Goal: Task Accomplishment & Management: Use online tool/utility

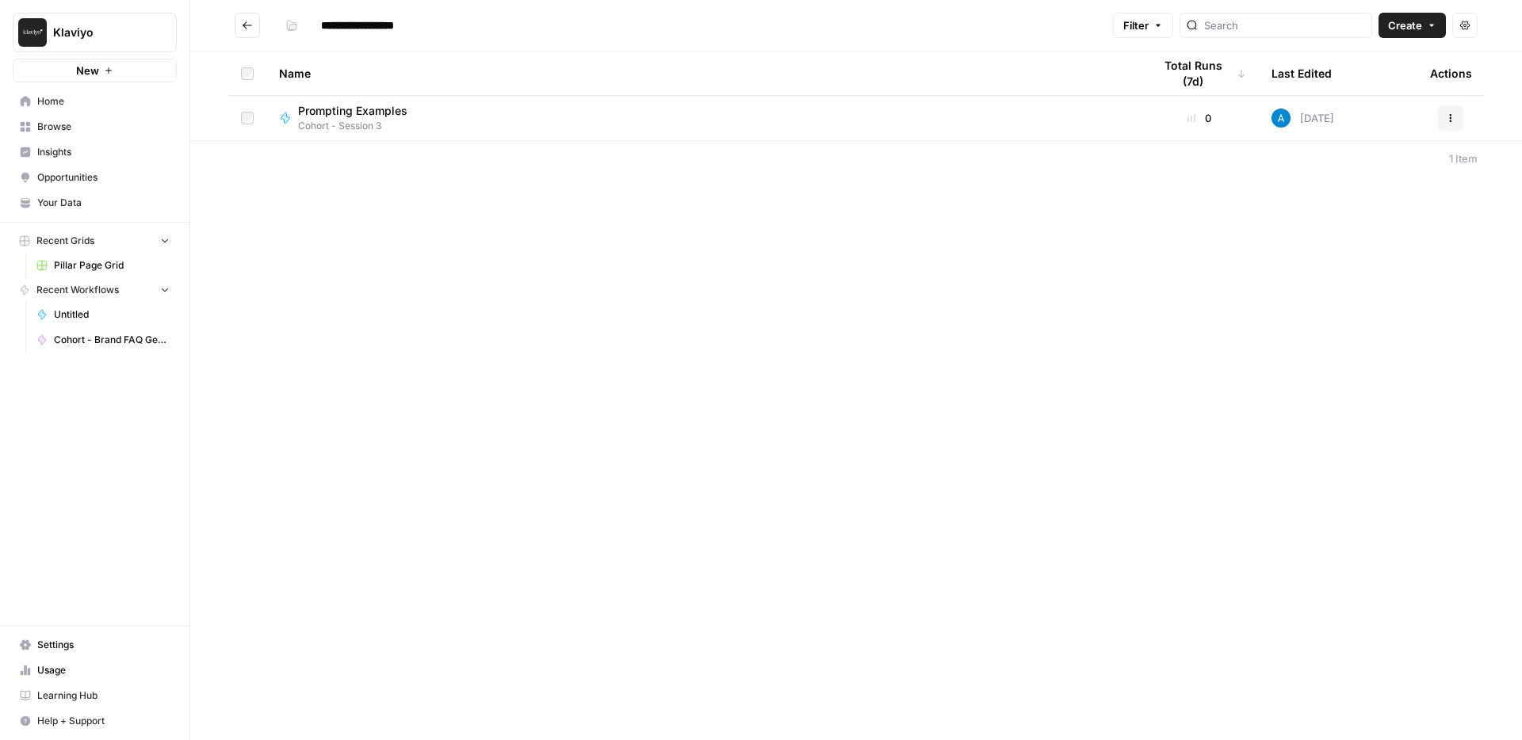
click at [1409, 30] on span "Create" at bounding box center [1405, 25] width 34 height 16
click at [1384, 78] on span "Workflow" at bounding box center [1381, 85] width 89 height 16
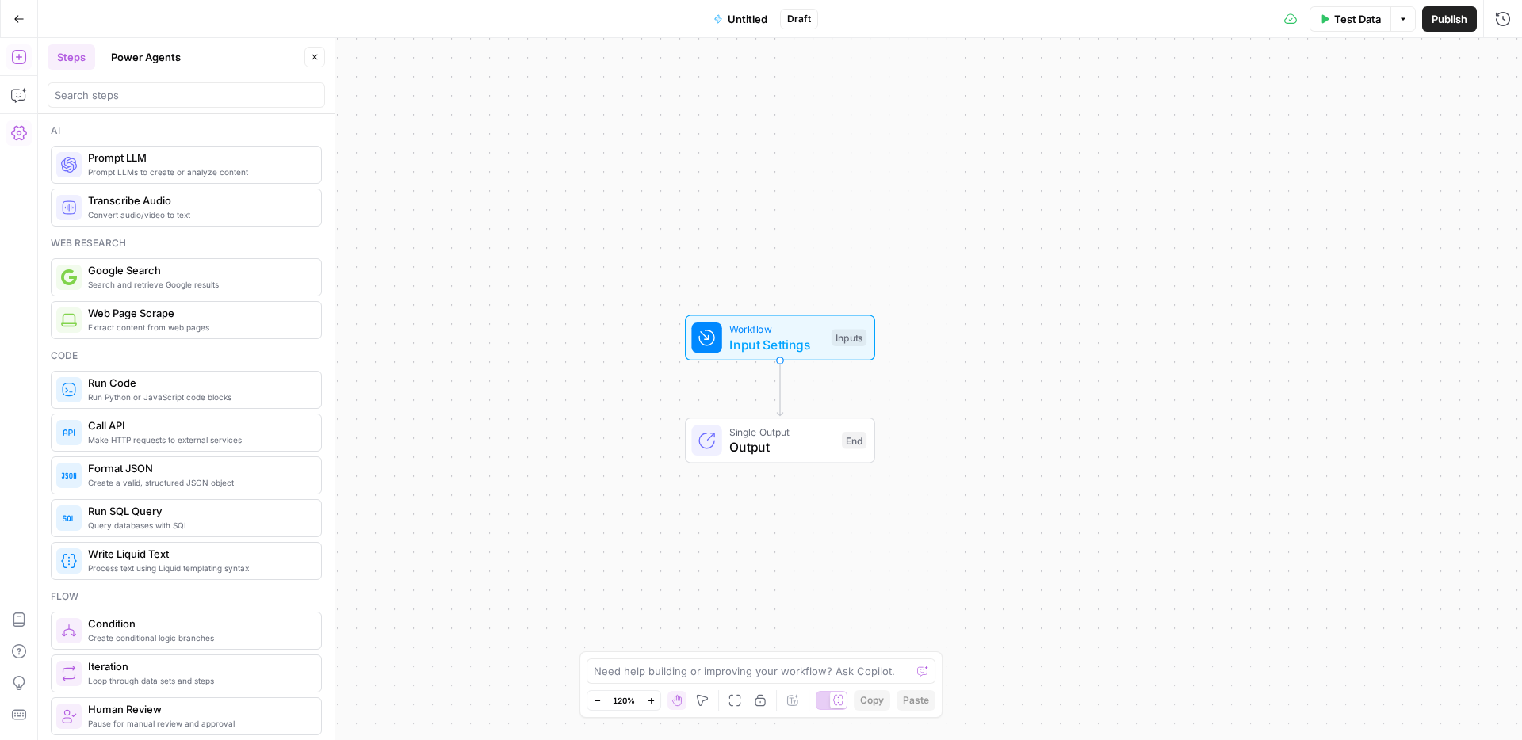
click at [21, 136] on icon "button" at bounding box center [19, 133] width 16 height 16
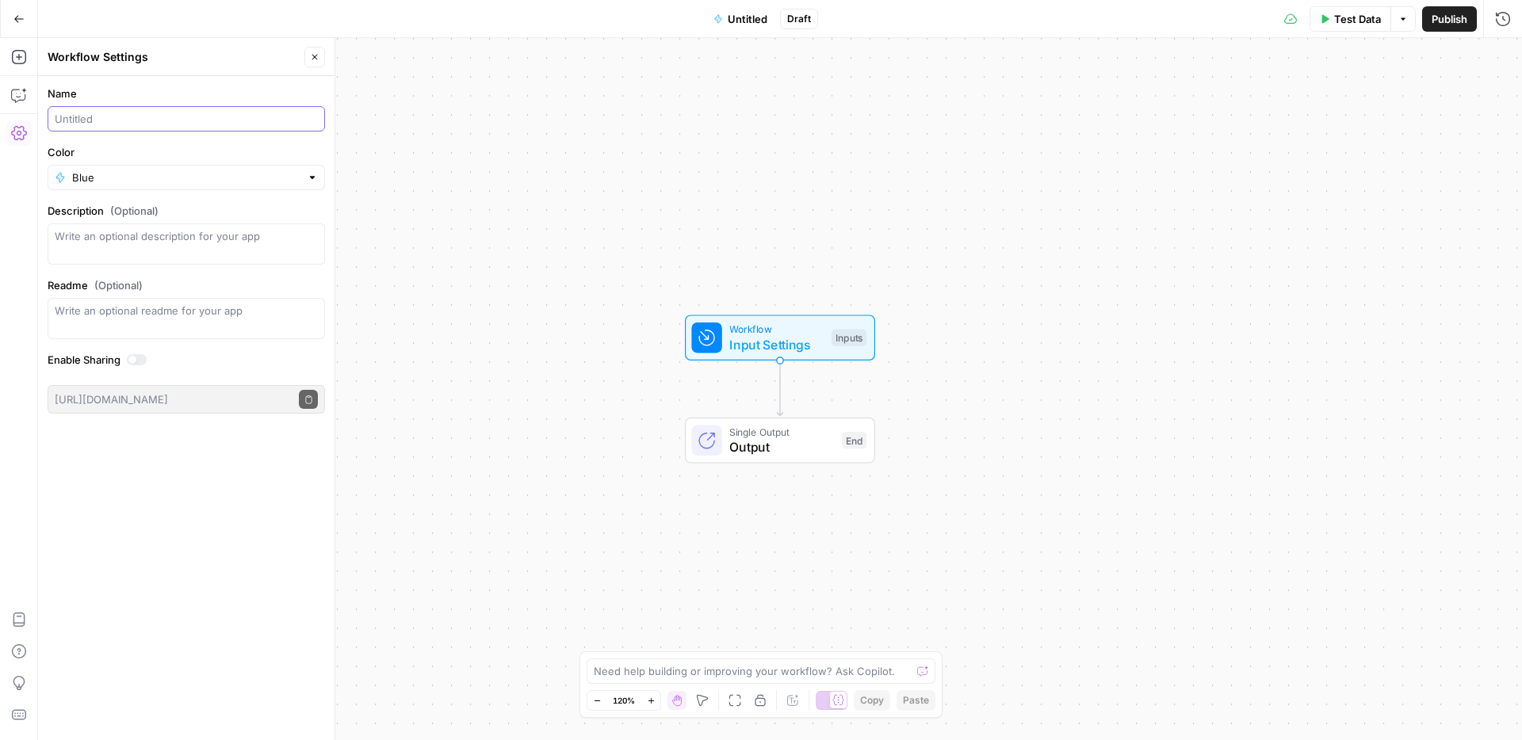
click at [135, 118] on input "Name" at bounding box center [186, 119] width 263 height 16
type input "Cohort: Vacation Package Description (Merida)"
click at [1444, 22] on span "Publish" at bounding box center [1449, 19] width 36 height 16
click at [15, 11] on button "Go Back" at bounding box center [19, 19] width 29 height 29
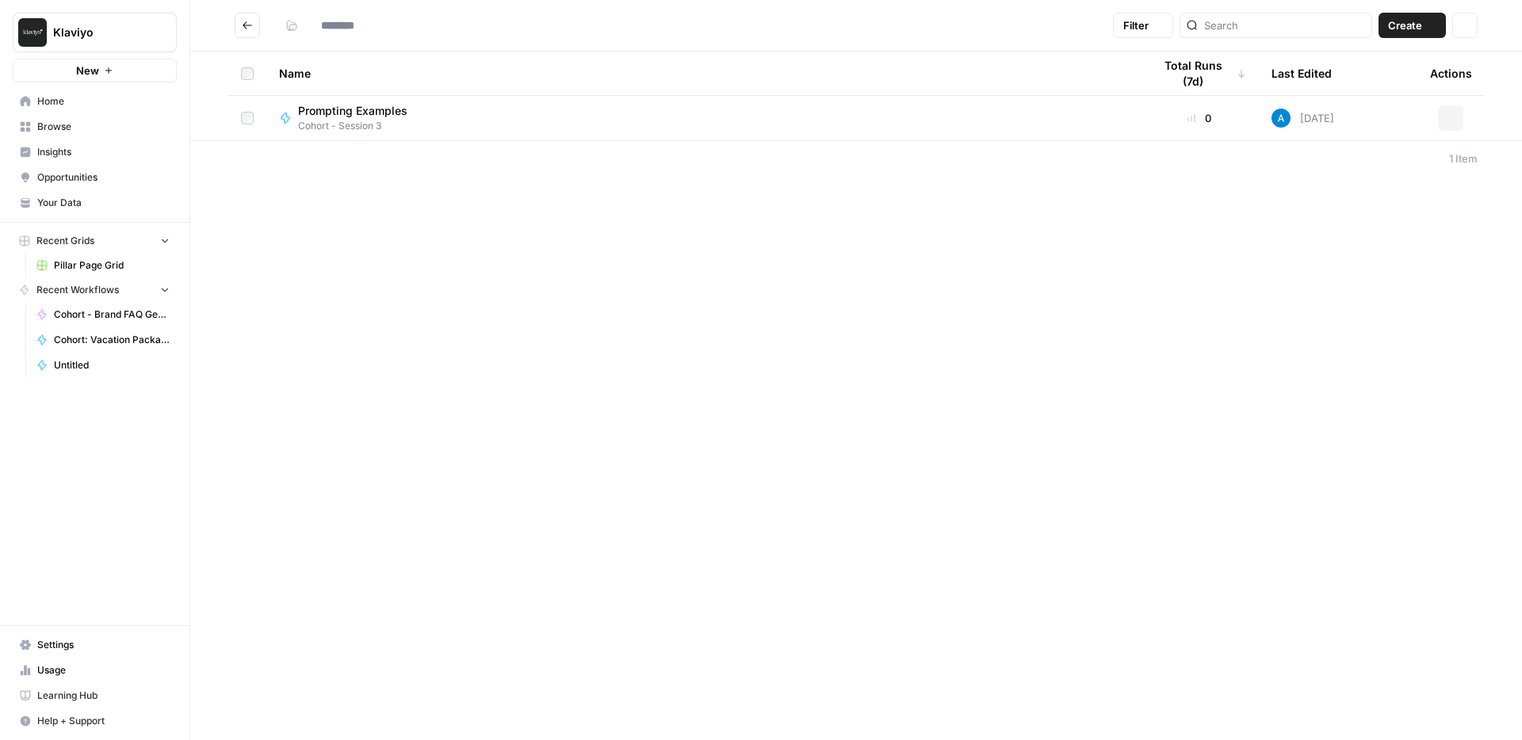
type input "**********"
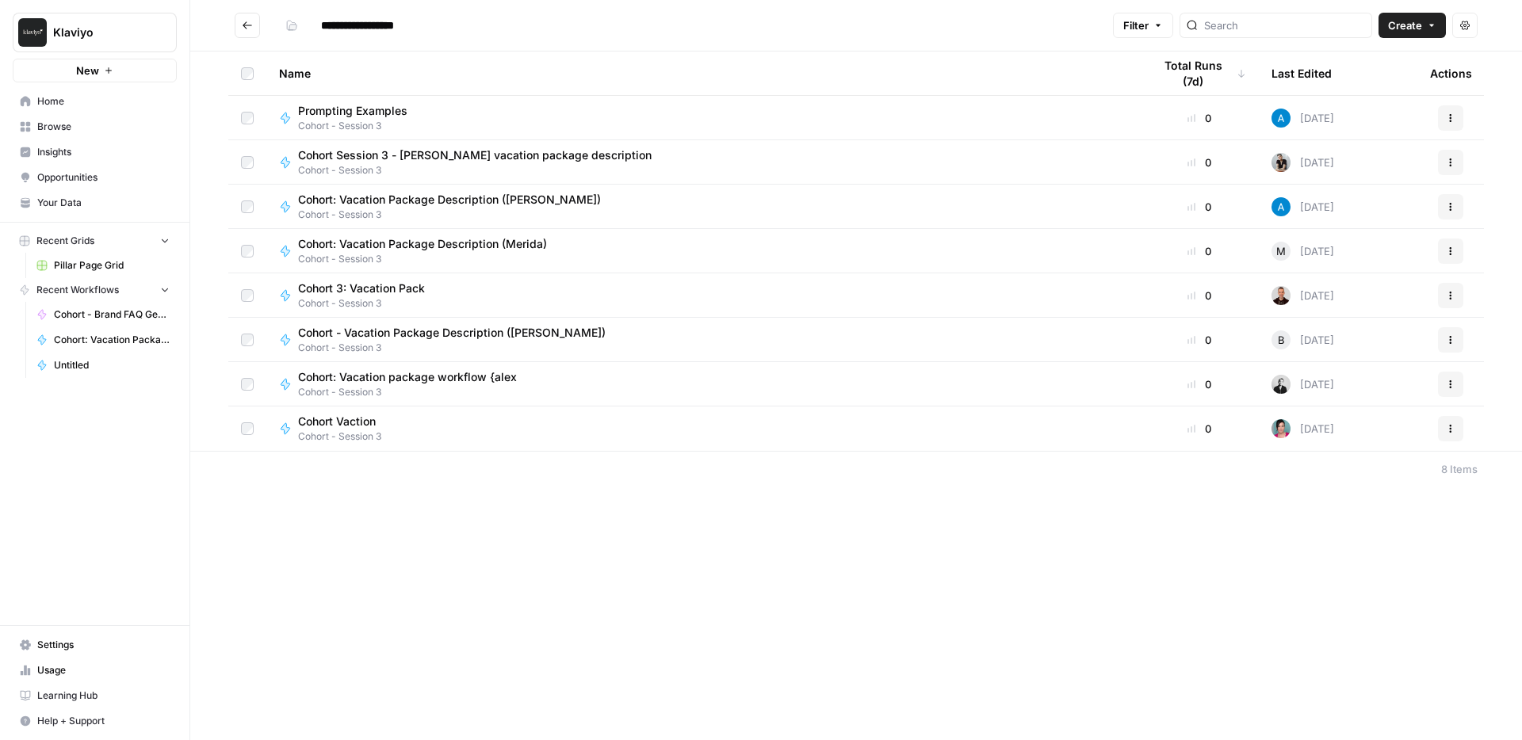
click at [458, 252] on span "Cohort - Session 3" at bounding box center [429, 259] width 262 height 14
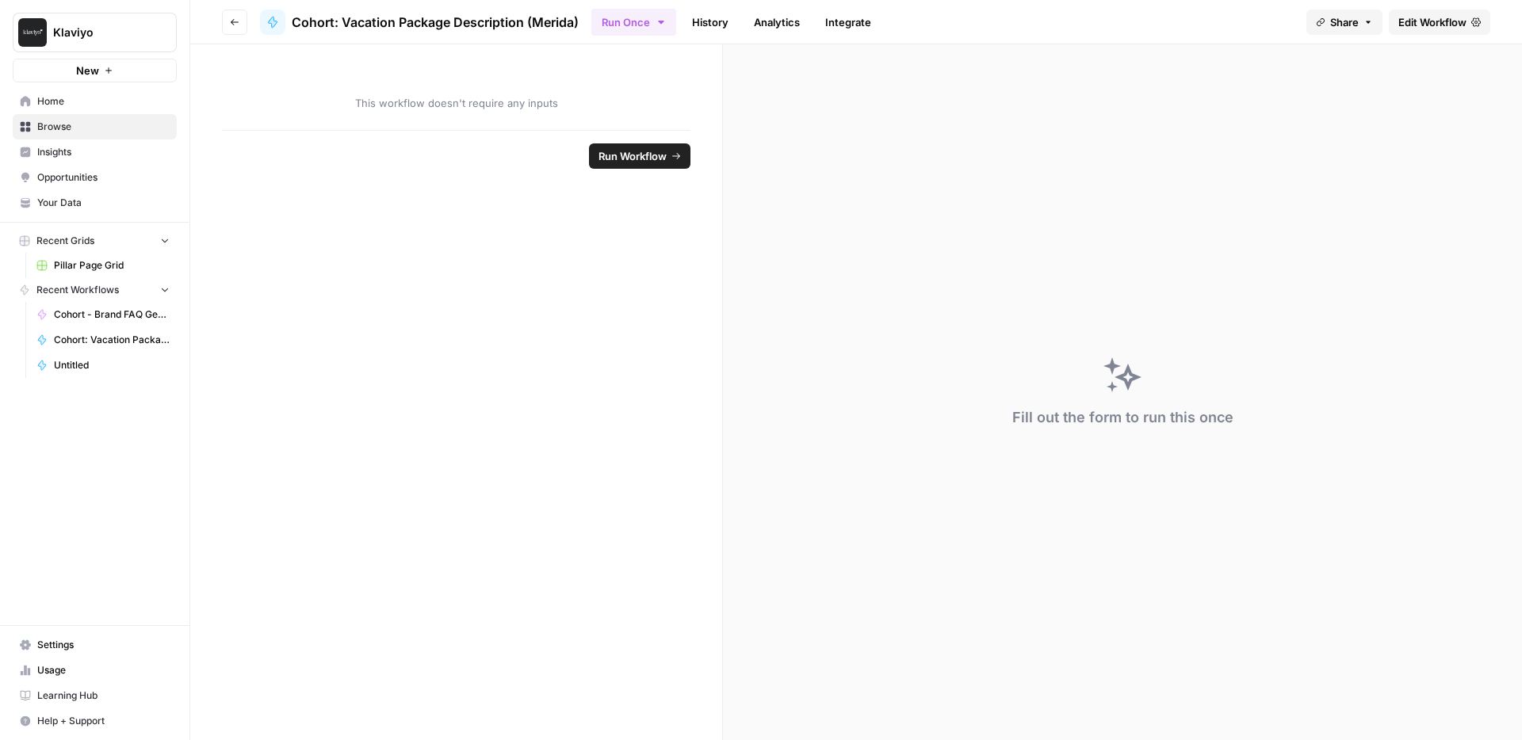
click at [868, 243] on div "Fill out the form to run this once" at bounding box center [1122, 392] width 799 height 696
click at [239, 22] on button "Go back" at bounding box center [234, 22] width 25 height 25
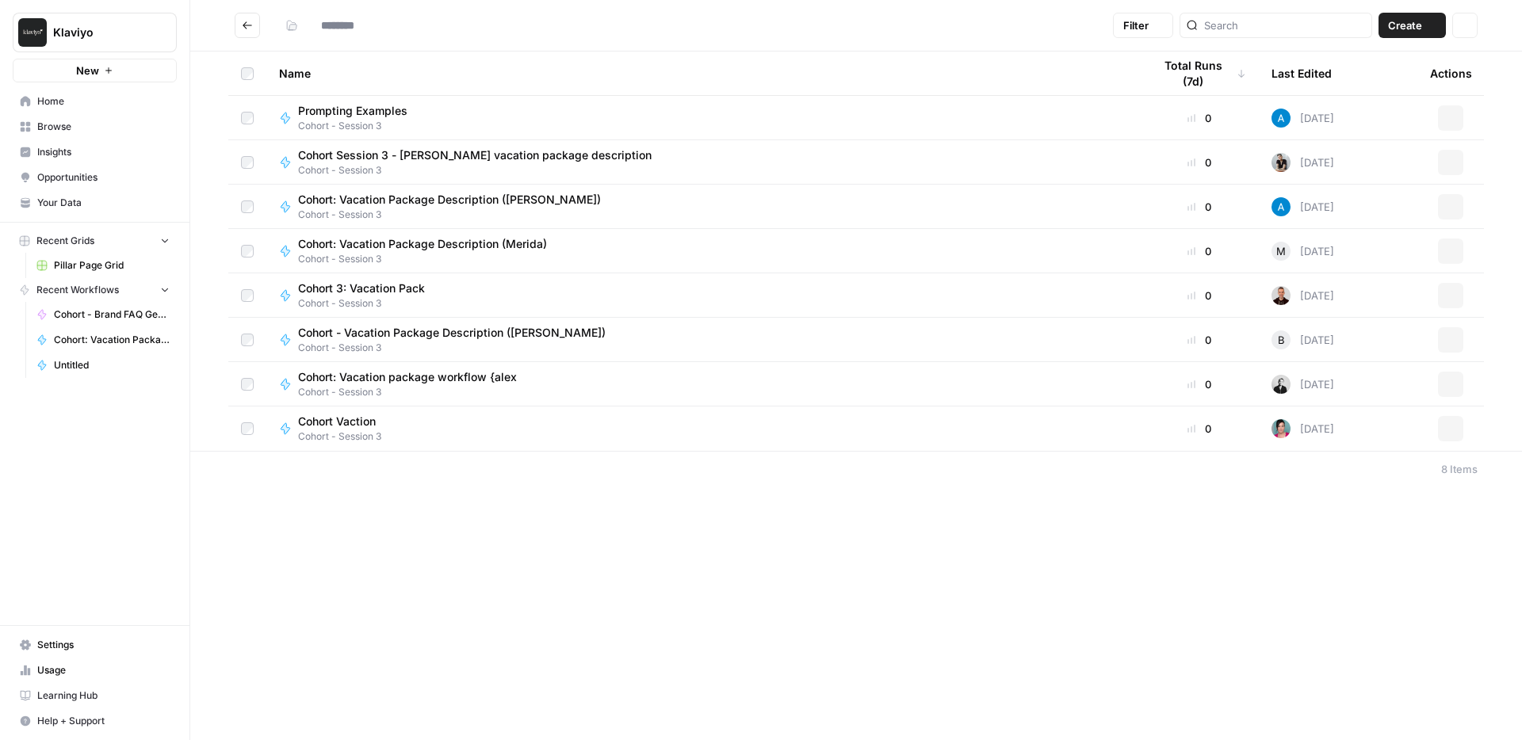
type input "**********"
click at [475, 248] on span "Cohort: Vacation Package Description (Merida)" at bounding box center [422, 244] width 249 height 16
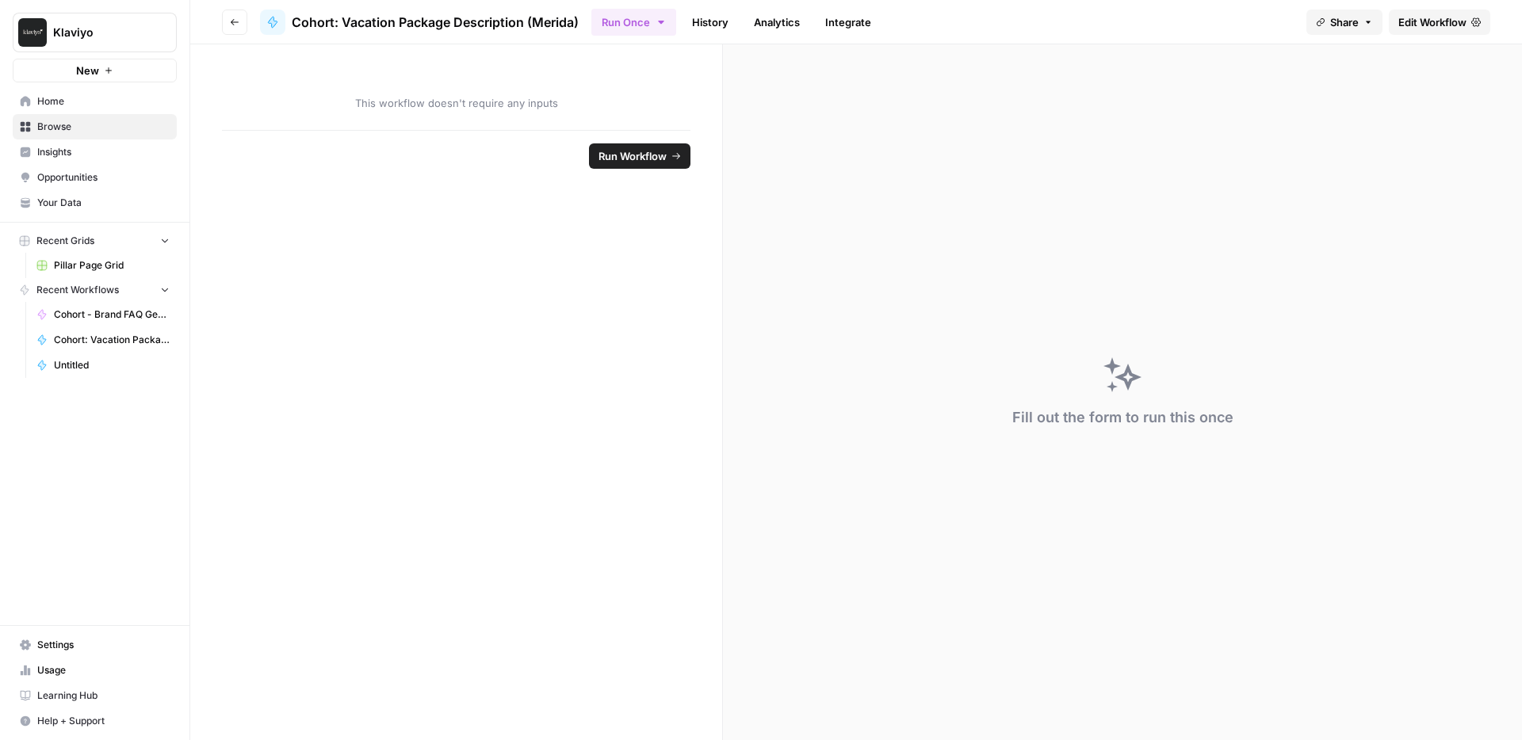
click at [1409, 25] on span "Edit Workflow" at bounding box center [1432, 22] width 68 height 16
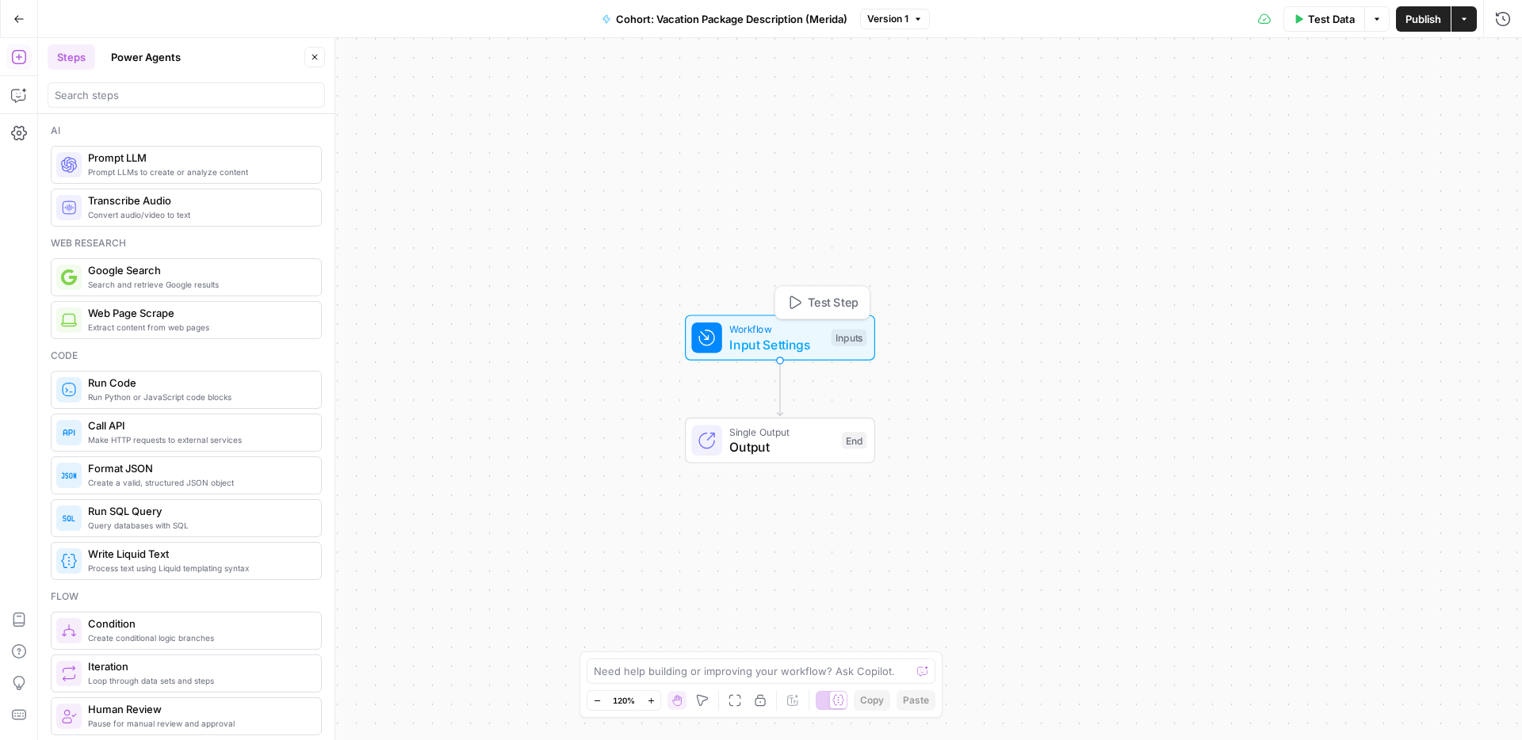
click at [788, 350] on span "Input Settings" at bounding box center [776, 344] width 94 height 19
click at [1231, 113] on span "Add Field" at bounding box center [1219, 108] width 46 height 16
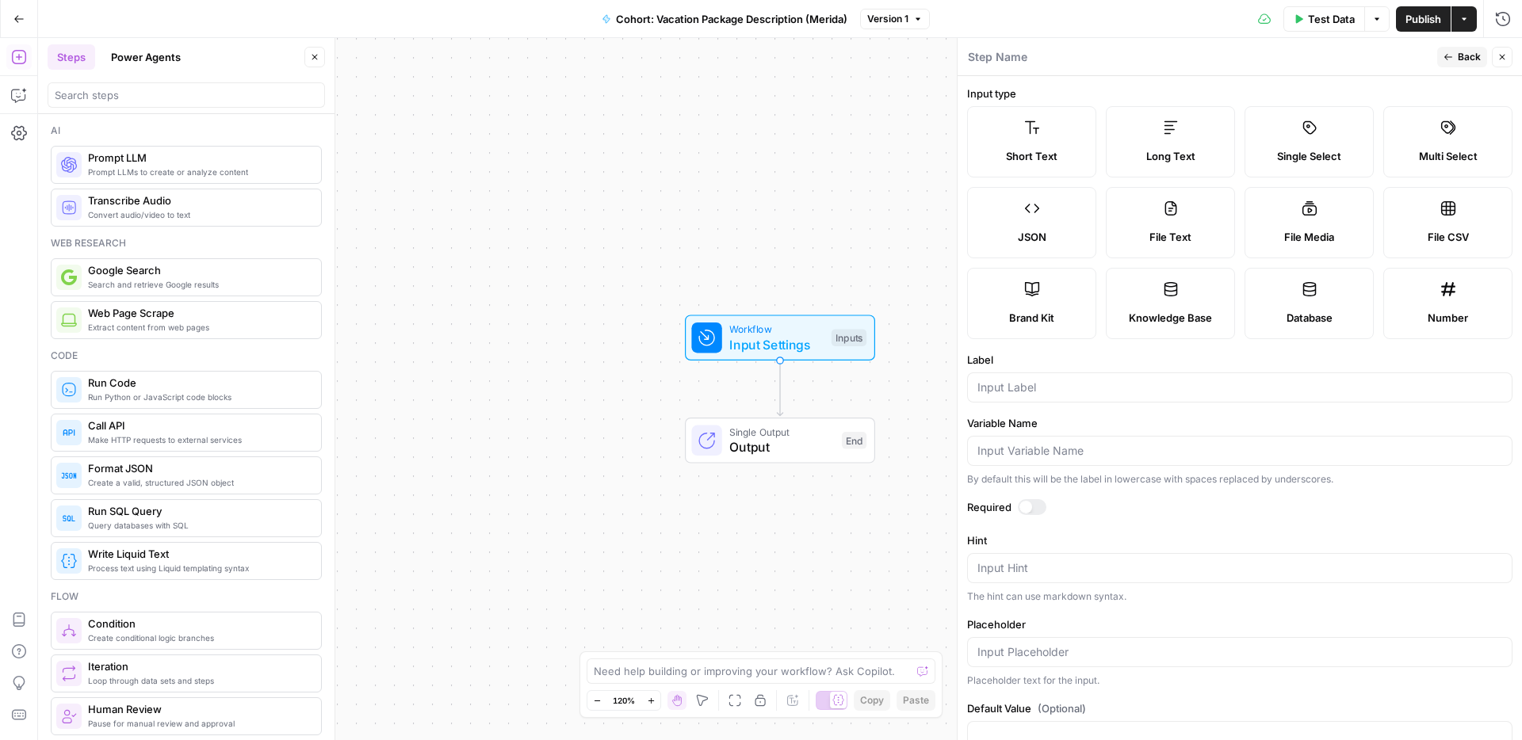
click at [876, 284] on div "Workflow Input Settings Inputs Single Output Output End" at bounding box center [779, 389] width 1483 height 702
click at [1388, 15] on button "Options" at bounding box center [1376, 18] width 25 height 25
click at [1334, 18] on span "Test Data" at bounding box center [1331, 19] width 47 height 16
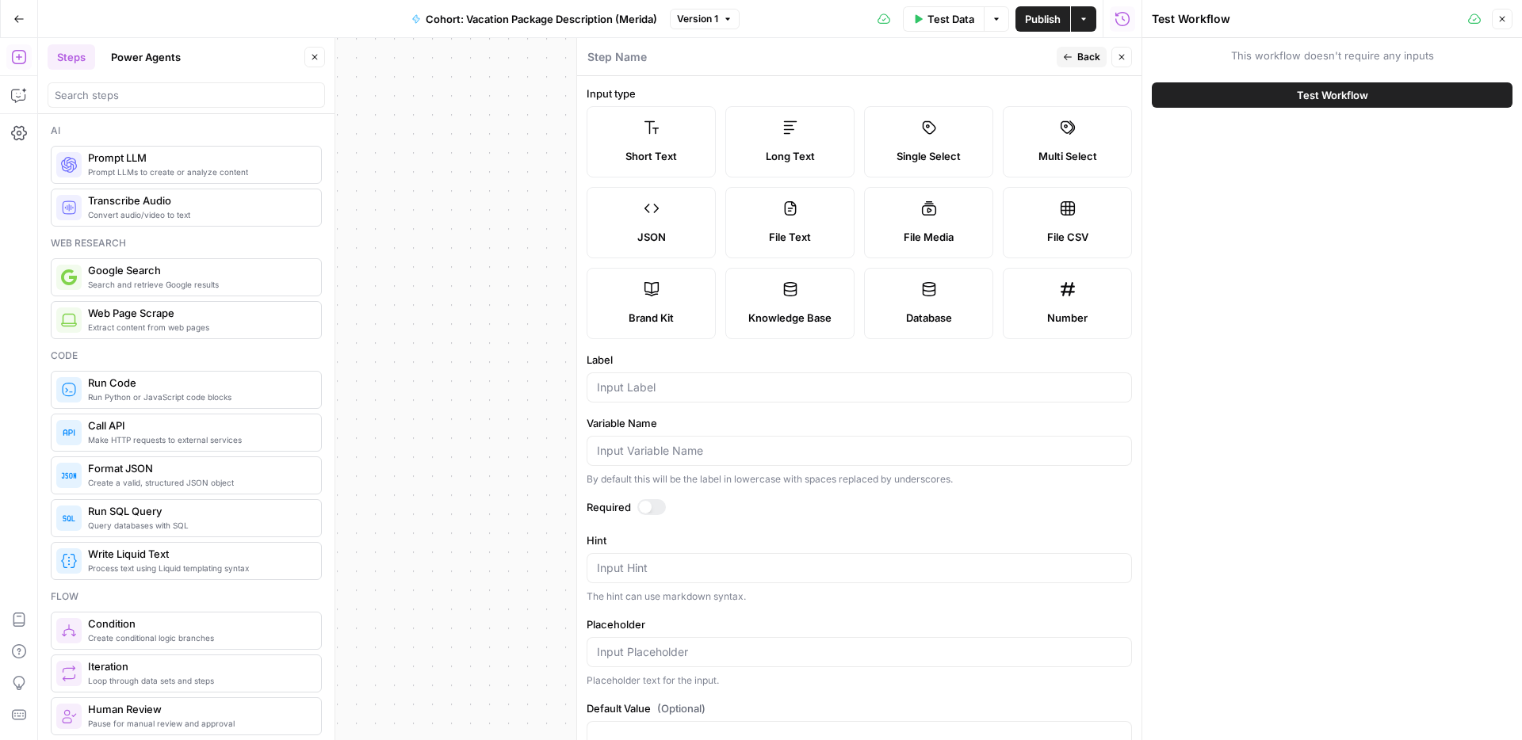
click at [1286, 97] on button "Test Workflow" at bounding box center [1331, 94] width 361 height 25
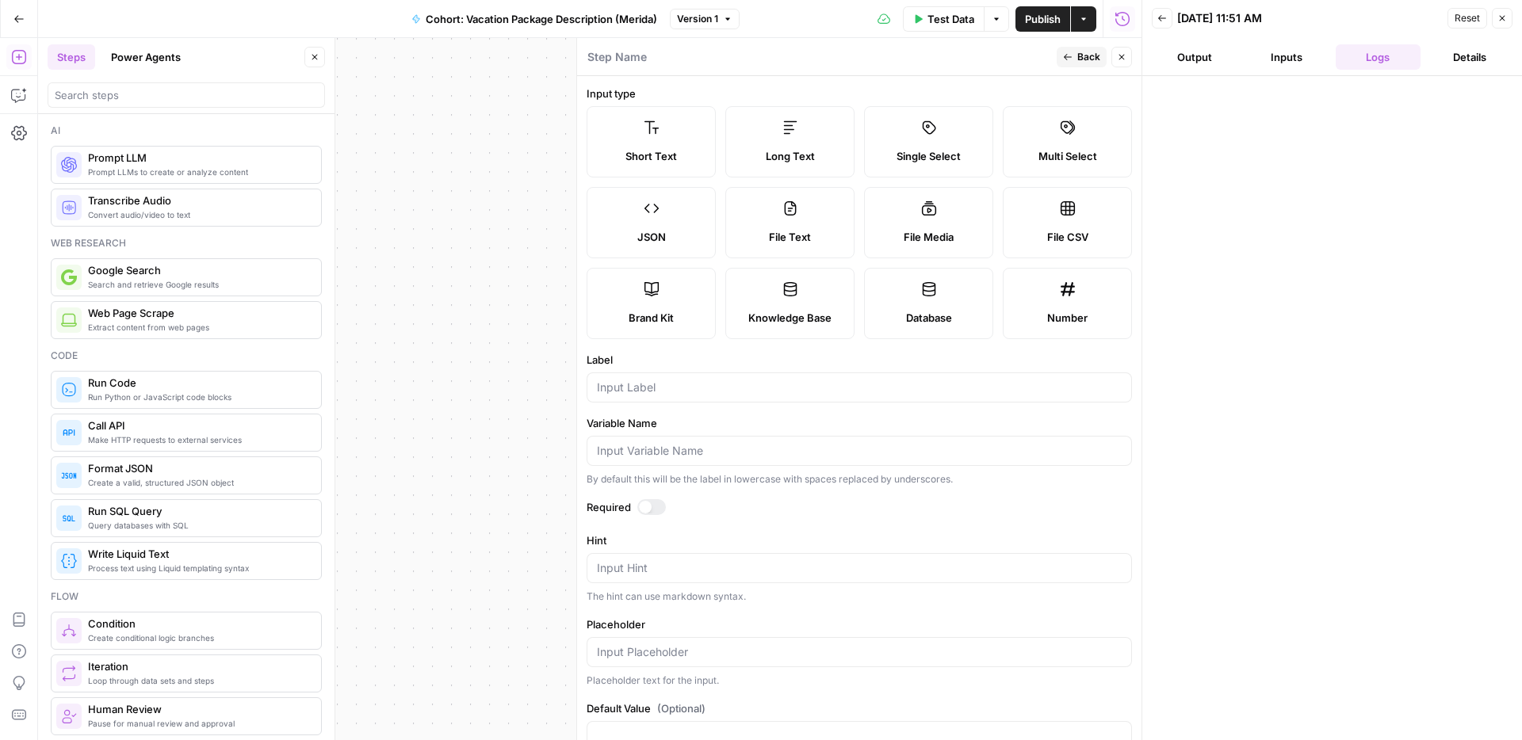
click at [1068, 57] on div "Publish P" at bounding box center [1042, 53] width 64 height 26
click at [1087, 58] on span "Back" at bounding box center [1088, 57] width 23 height 14
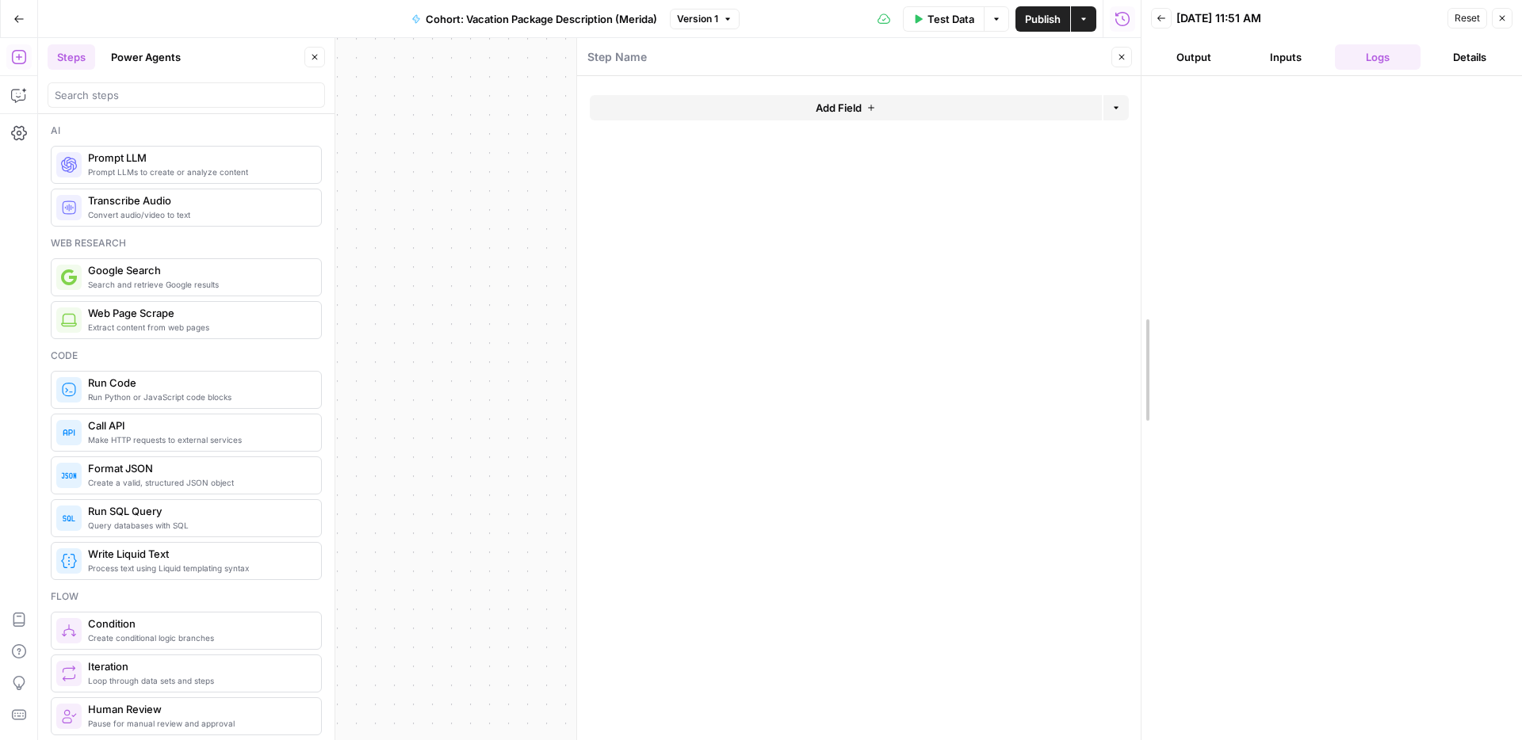
click at [1133, 62] on div at bounding box center [1141, 370] width 16 height 740
click at [1119, 55] on icon "button" at bounding box center [1121, 57] width 10 height 10
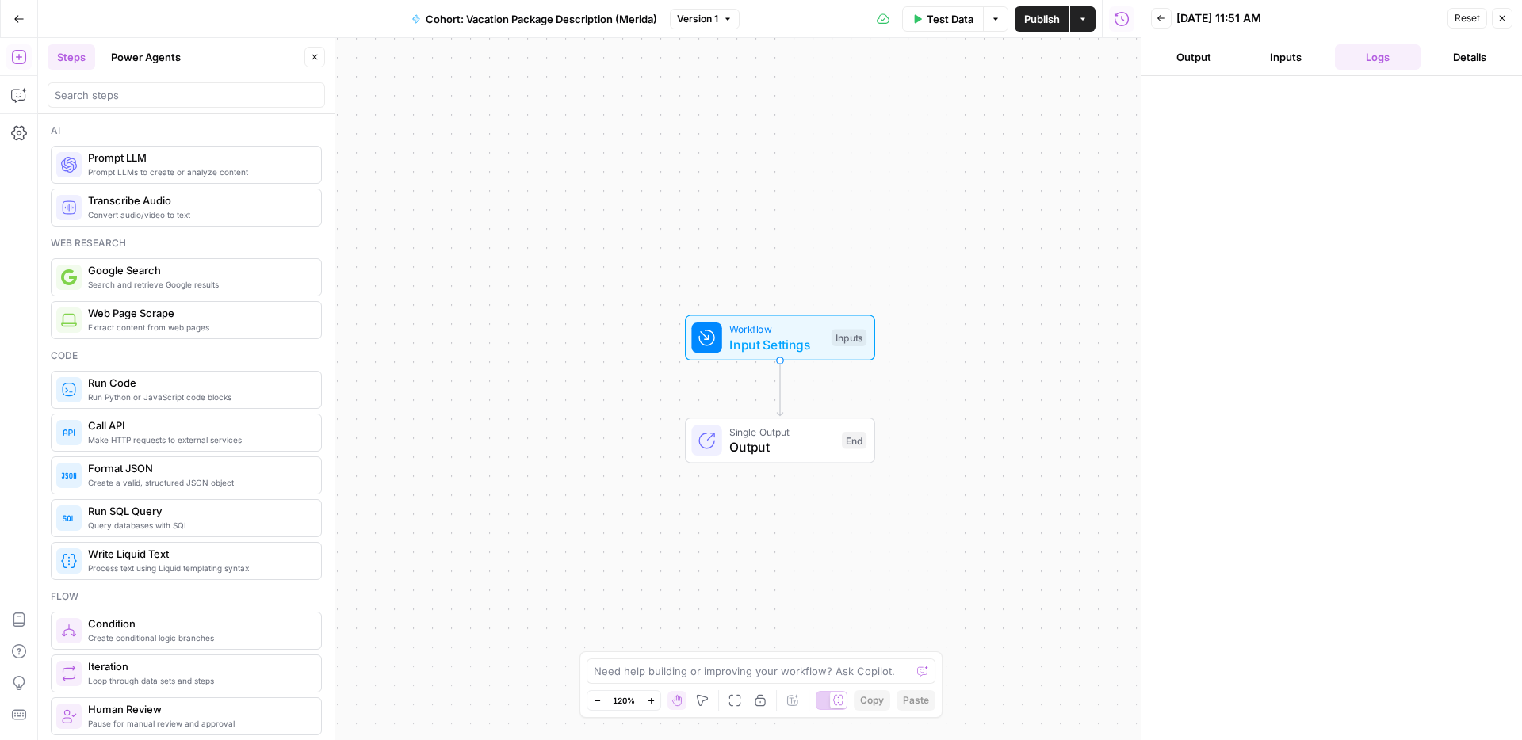
click at [793, 345] on span "Input Settings" at bounding box center [776, 344] width 94 height 19
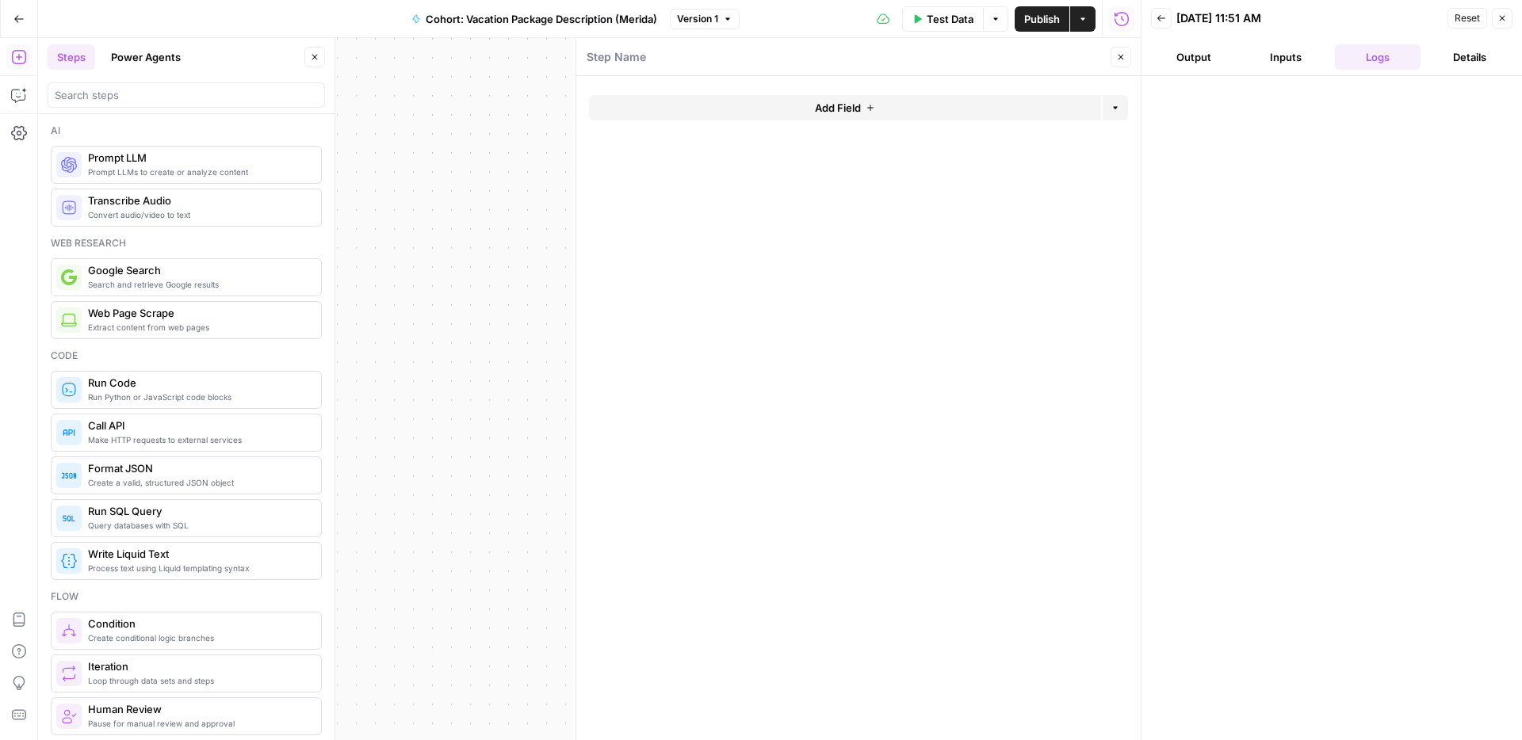
click at [855, 101] on span "Add Field" at bounding box center [838, 108] width 46 height 16
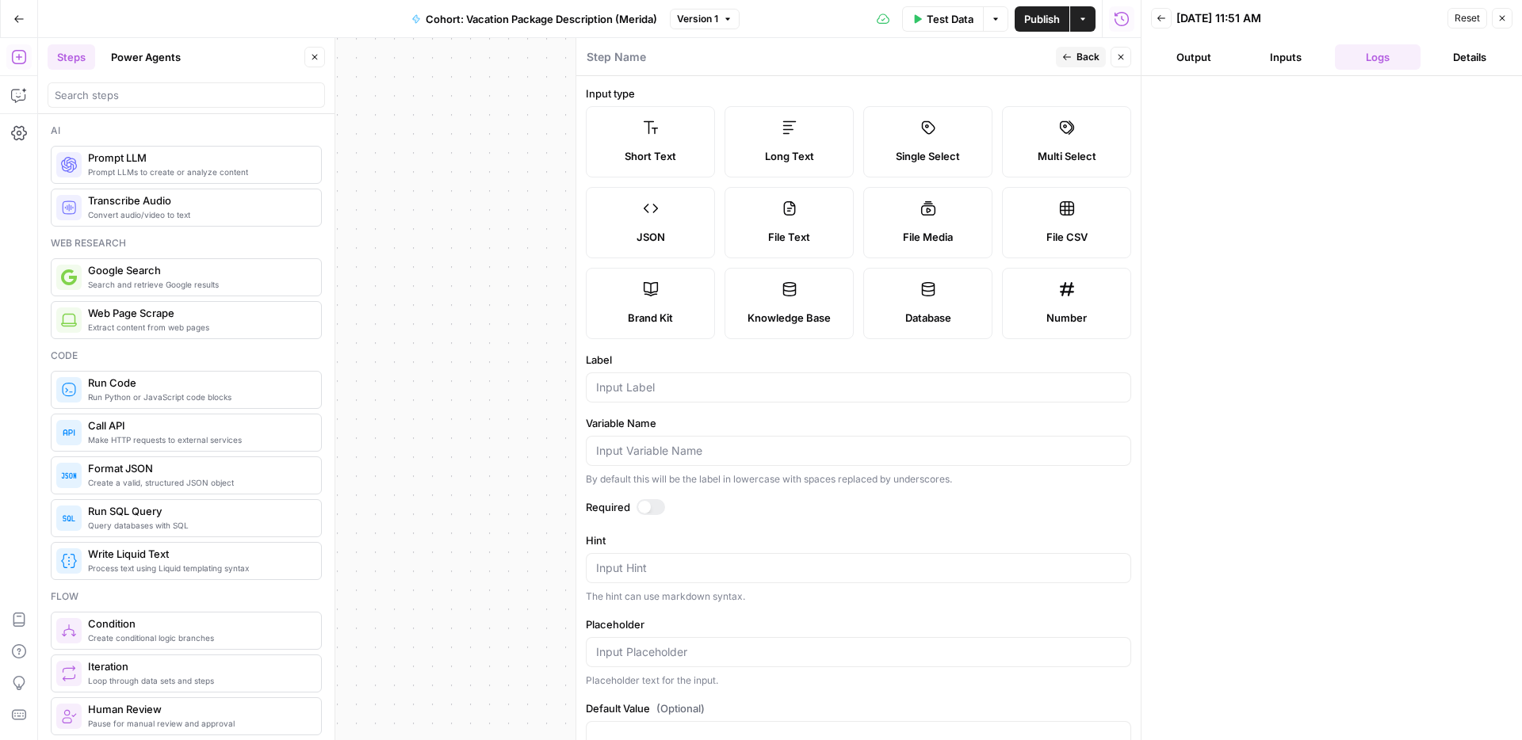
click at [701, 163] on div "Short Text" at bounding box center [650, 156] width 102 height 16
click at [662, 395] on input "Label" at bounding box center [858, 388] width 525 height 16
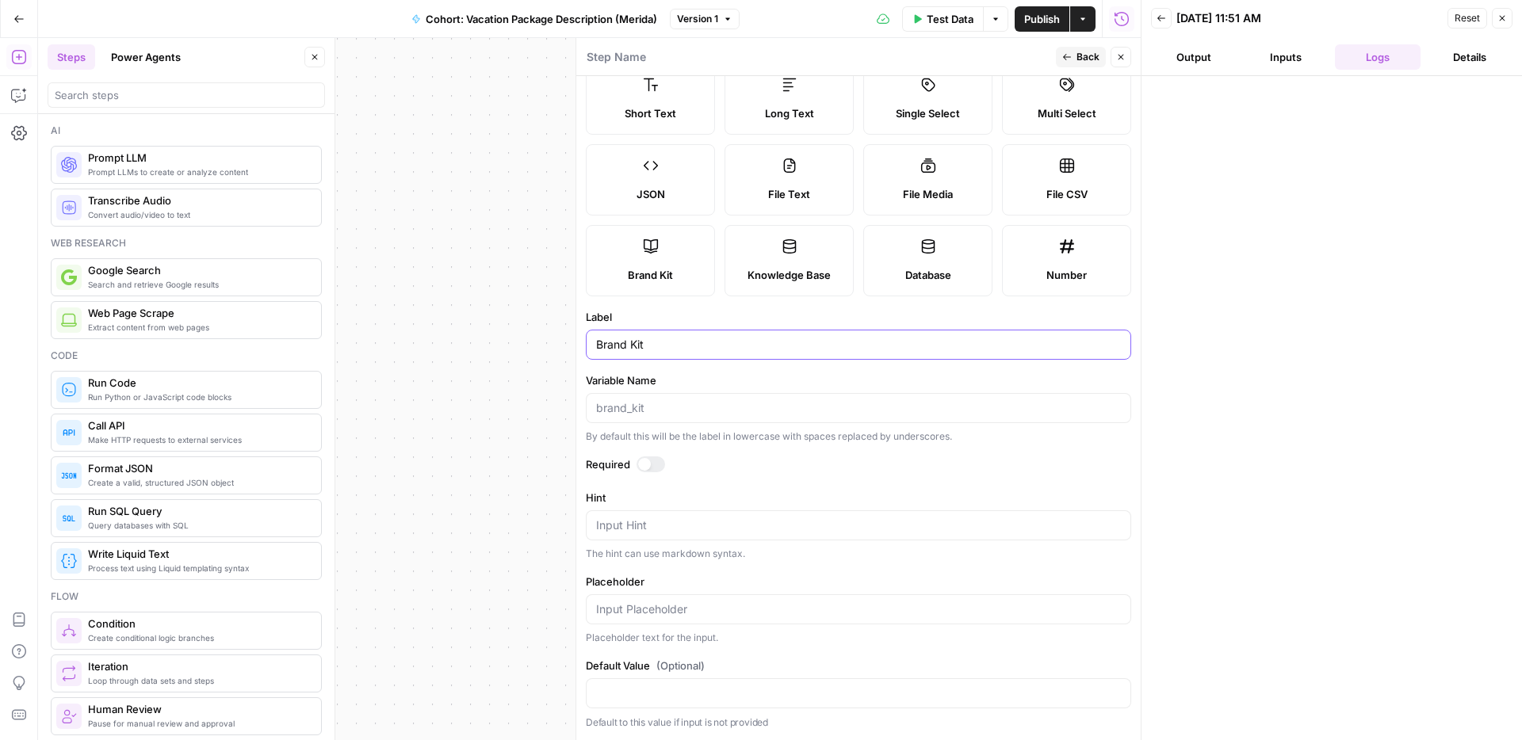
type input "Brand Kit"
click at [815, 408] on input "Variable Name" at bounding box center [858, 408] width 525 height 16
click at [711, 519] on textarea "Hint" at bounding box center [858, 525] width 525 height 16
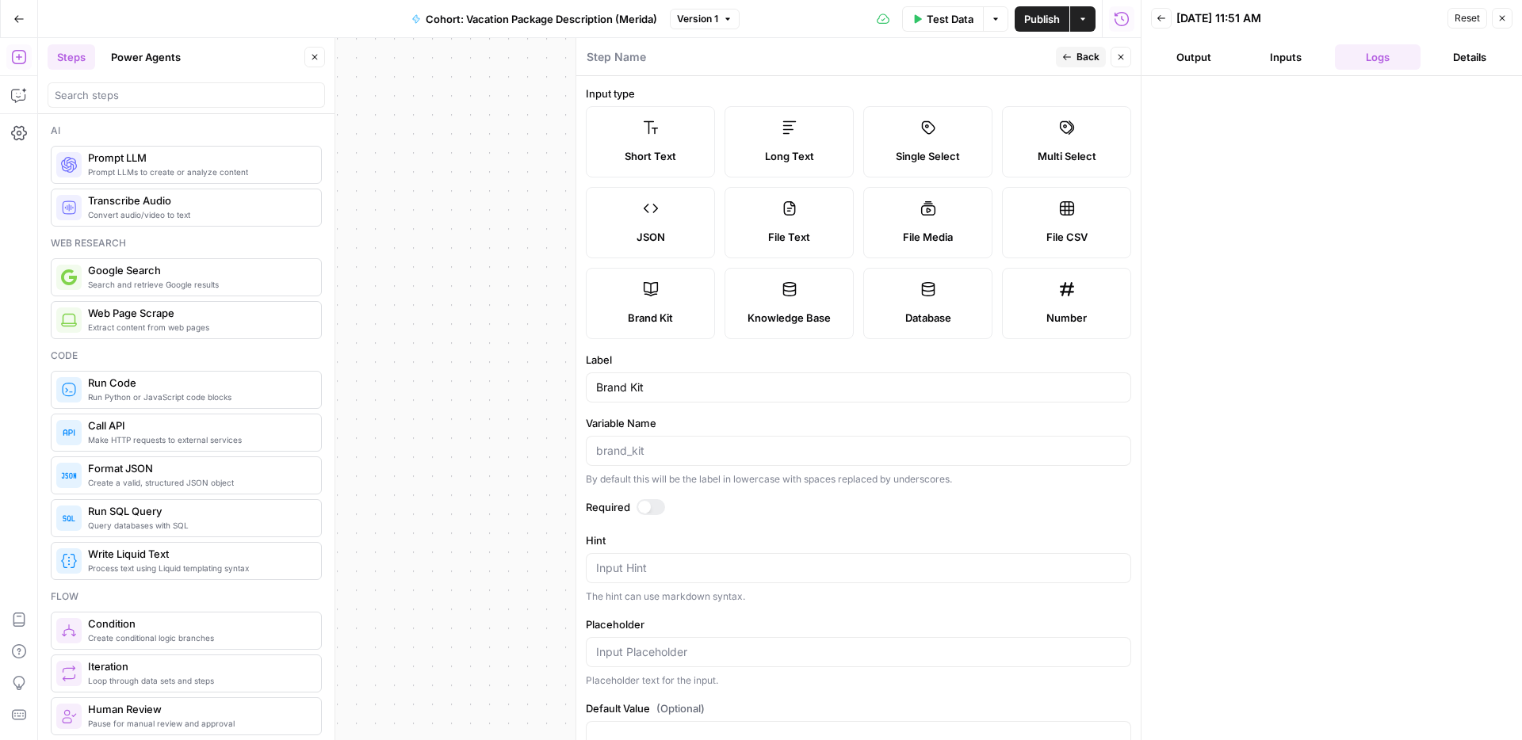
click at [713, 167] on label "Short Text" at bounding box center [650, 141] width 129 height 71
click at [1119, 55] on icon "button" at bounding box center [1121, 58] width 6 height 6
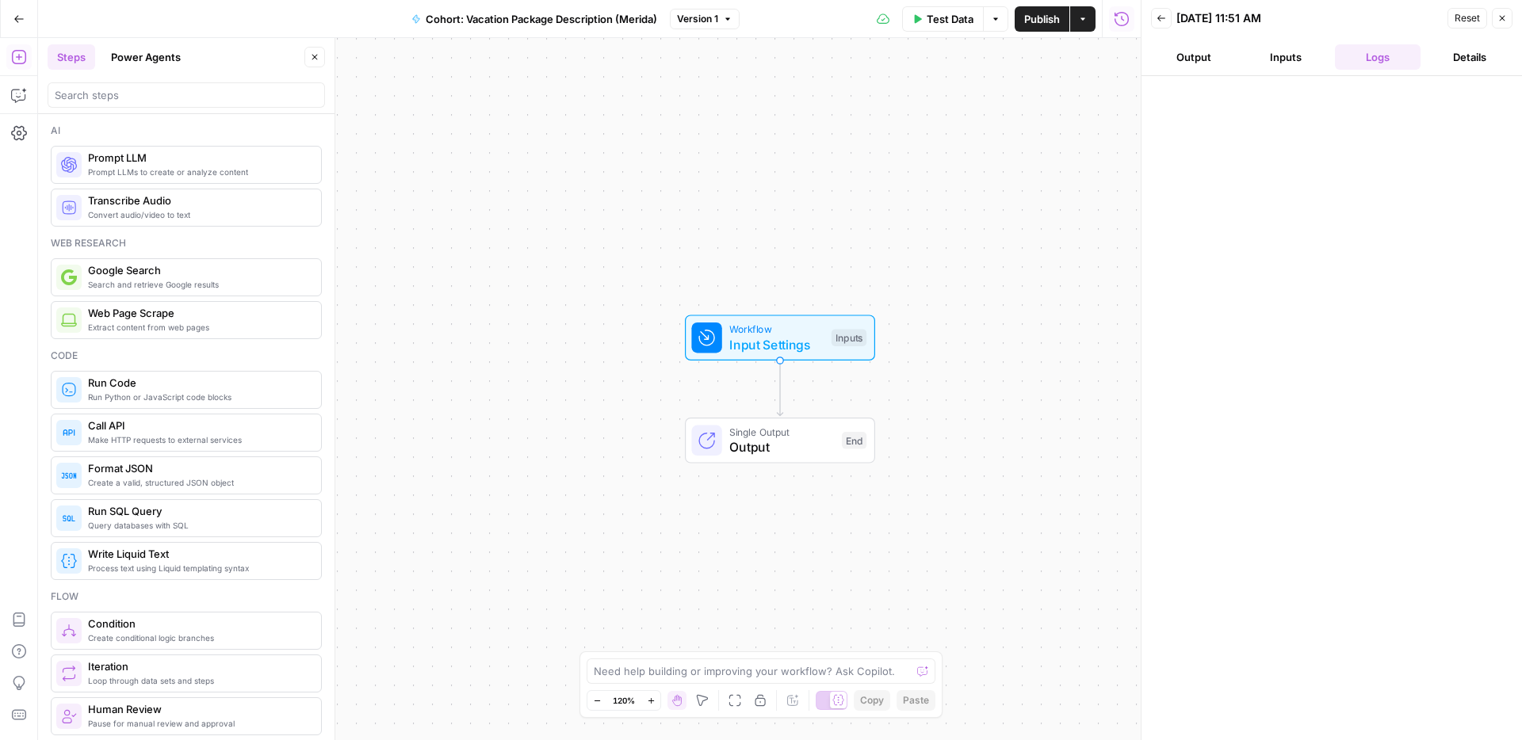
click at [792, 341] on span "Input Settings" at bounding box center [776, 344] width 94 height 19
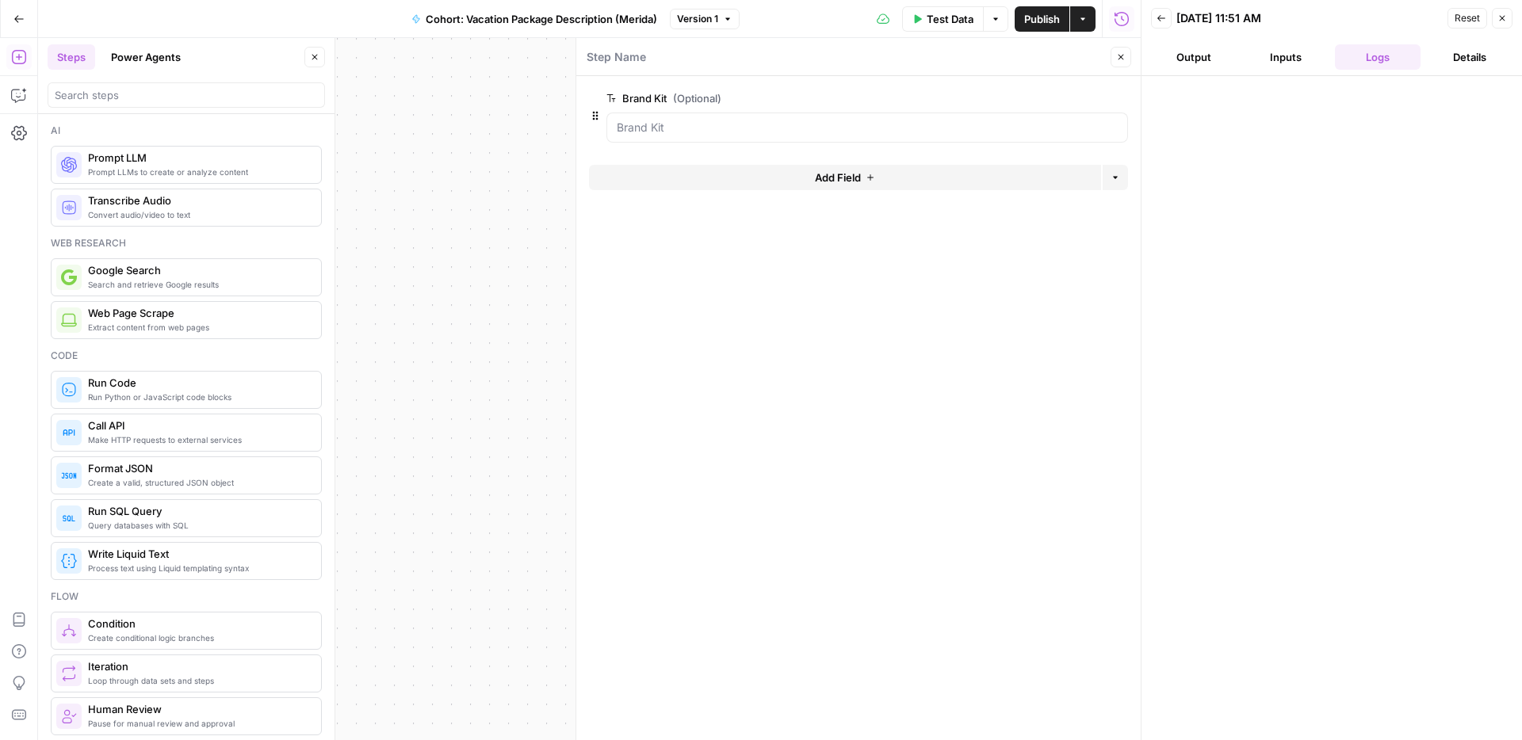
click at [808, 177] on button "Add Field" at bounding box center [845, 177] width 512 height 25
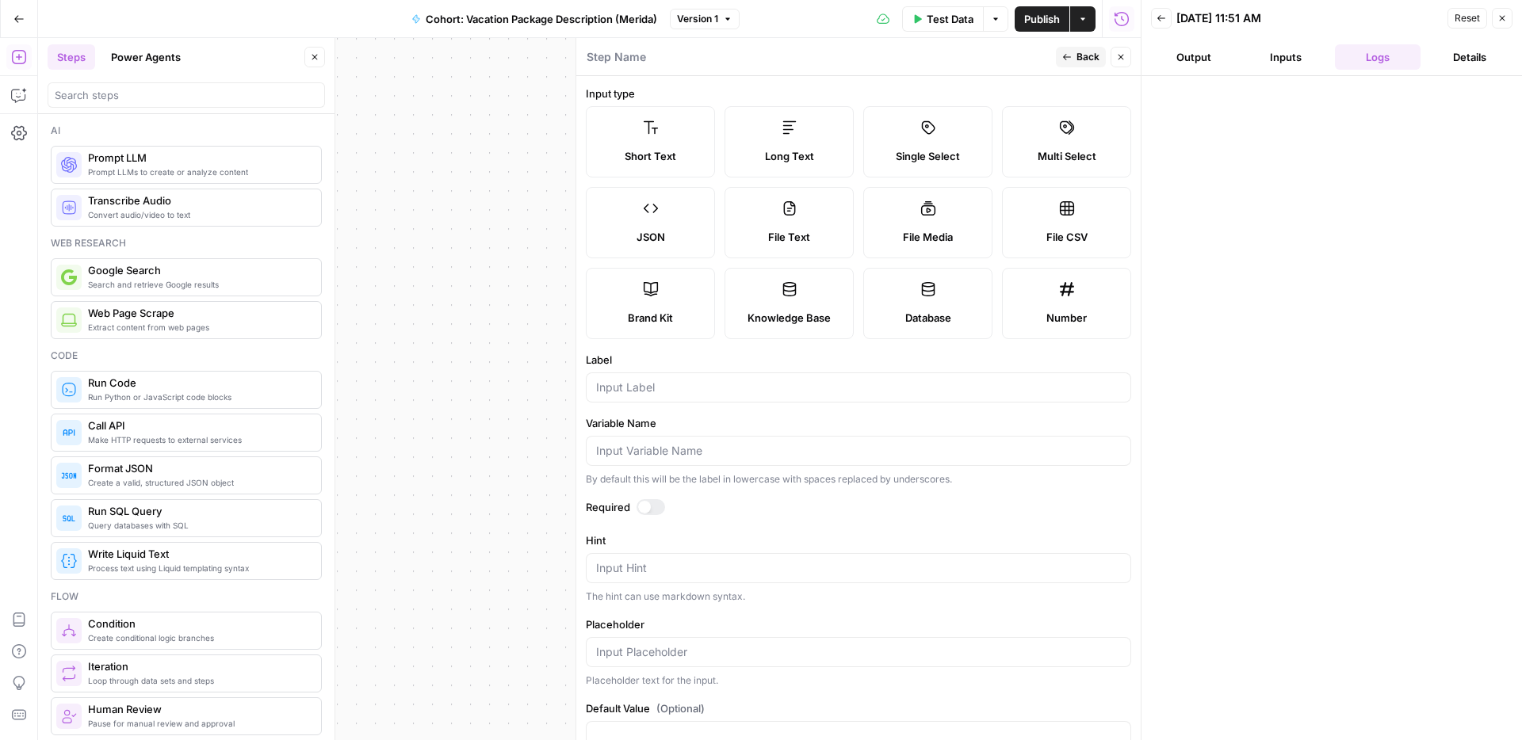
click at [701, 157] on div "Short Text" at bounding box center [650, 156] width 102 height 16
click at [649, 395] on input "Label" at bounding box center [858, 388] width 525 height 16
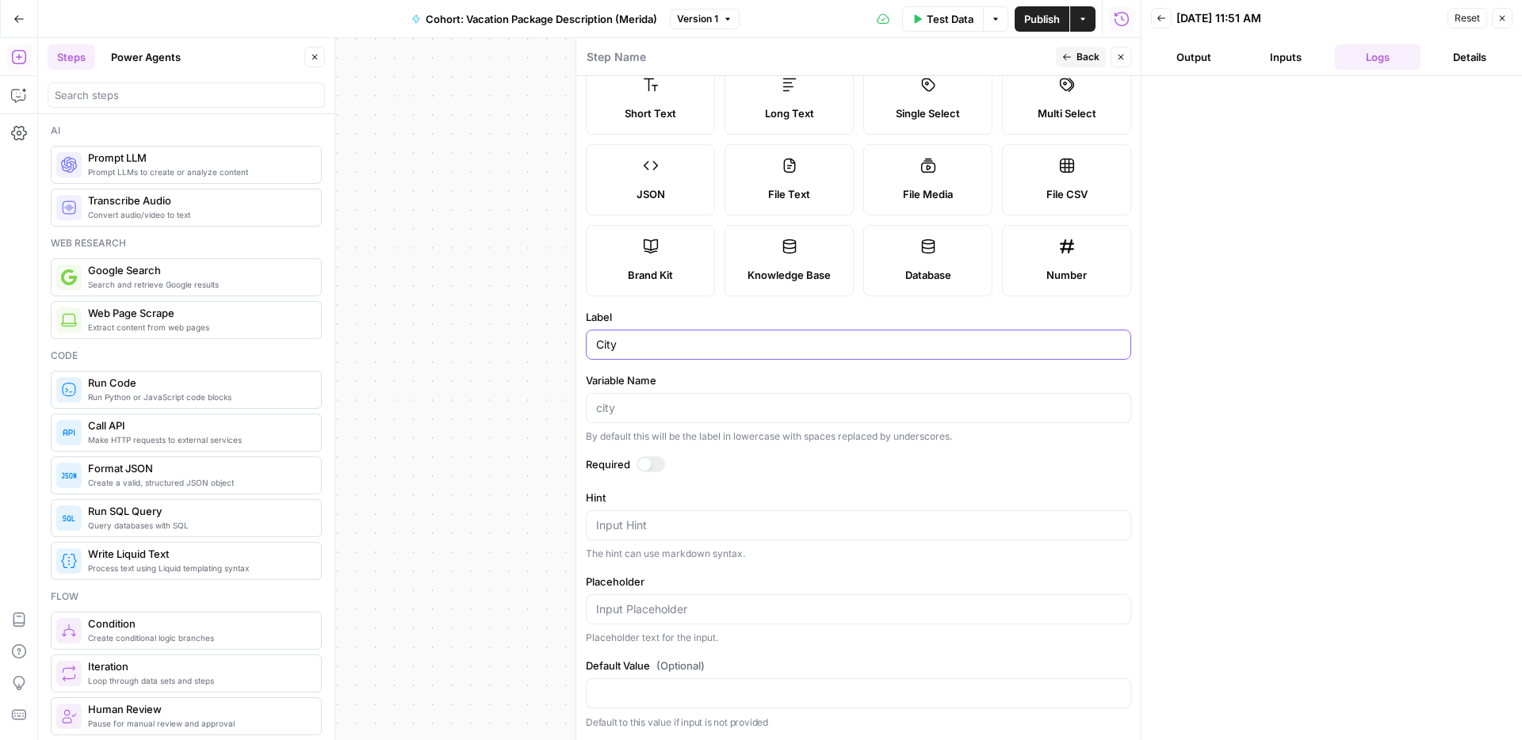
type input "City"
click at [1211, 338] on div at bounding box center [1331, 408] width 349 height 648
click at [1067, 59] on icon "button" at bounding box center [1067, 57] width 10 height 10
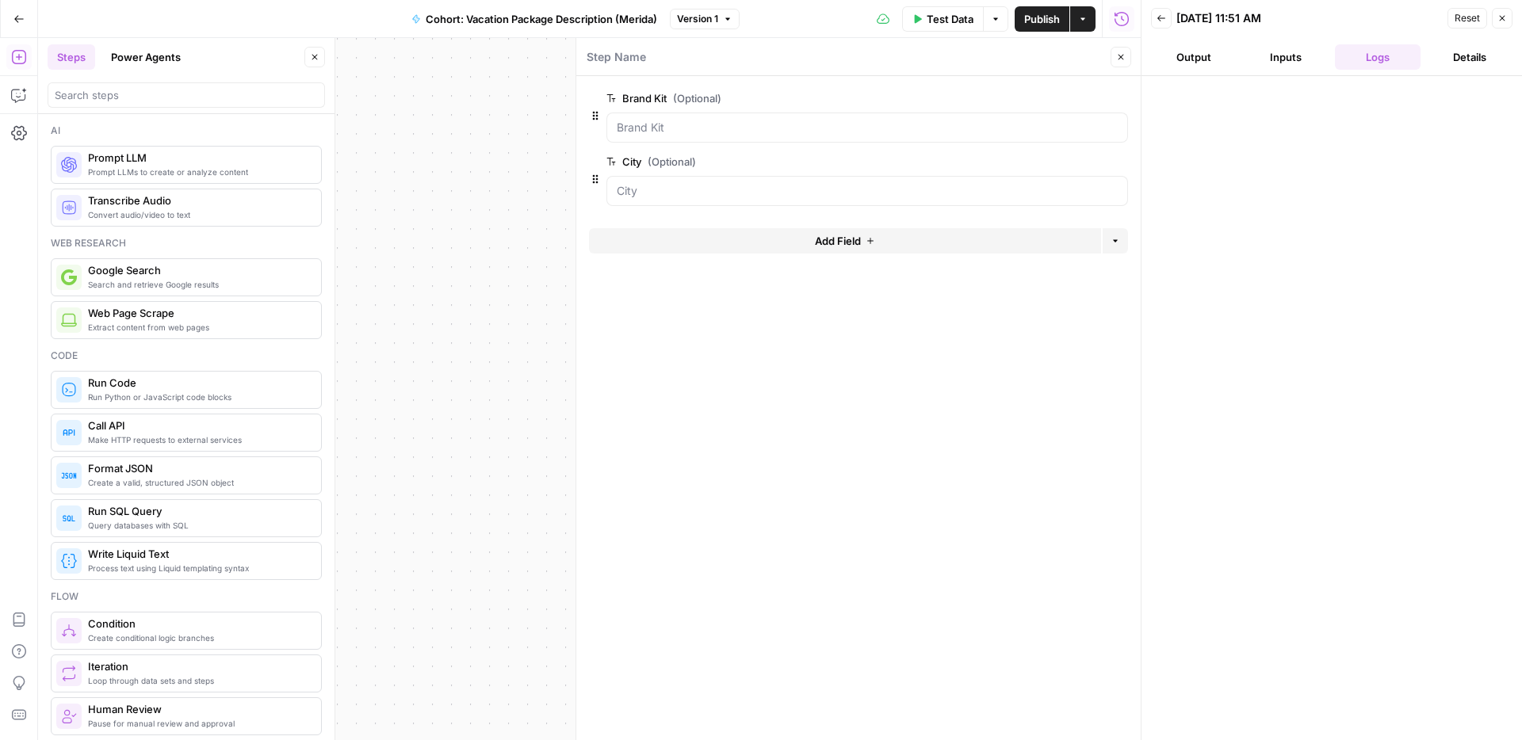
click at [1122, 59] on icon "button" at bounding box center [1121, 57] width 10 height 10
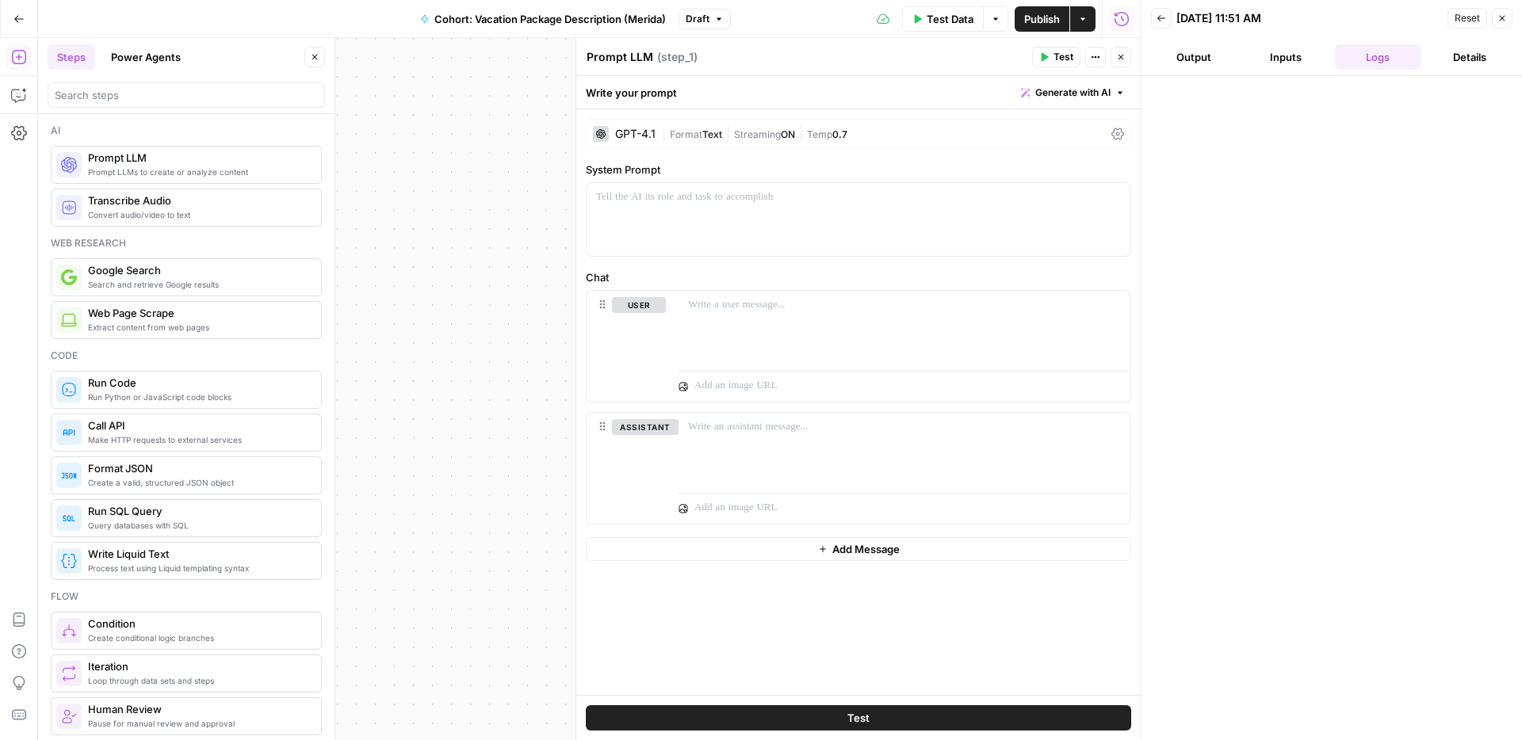
click at [621, 134] on div "GPT-4.1" at bounding box center [635, 133] width 40 height 11
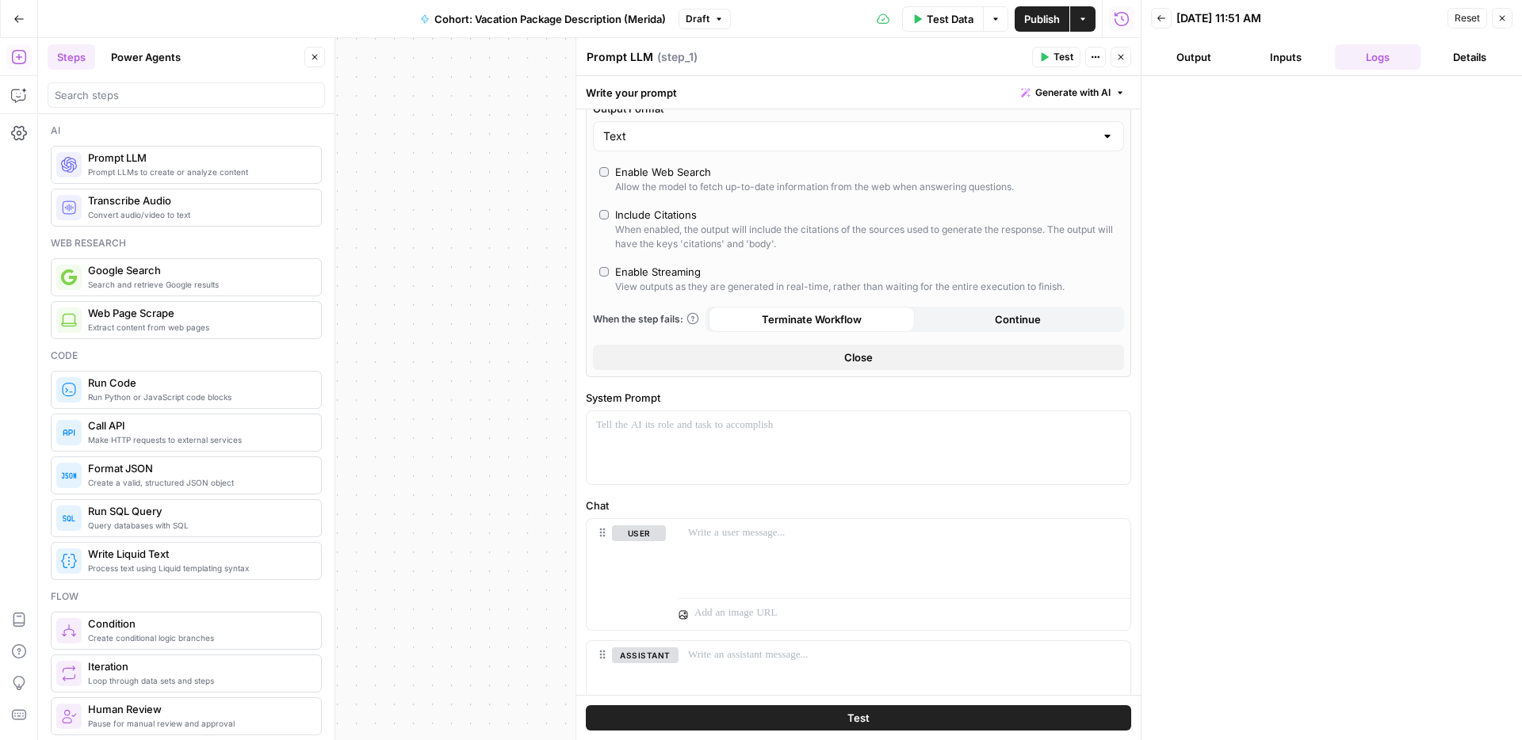
scroll to position [426, 0]
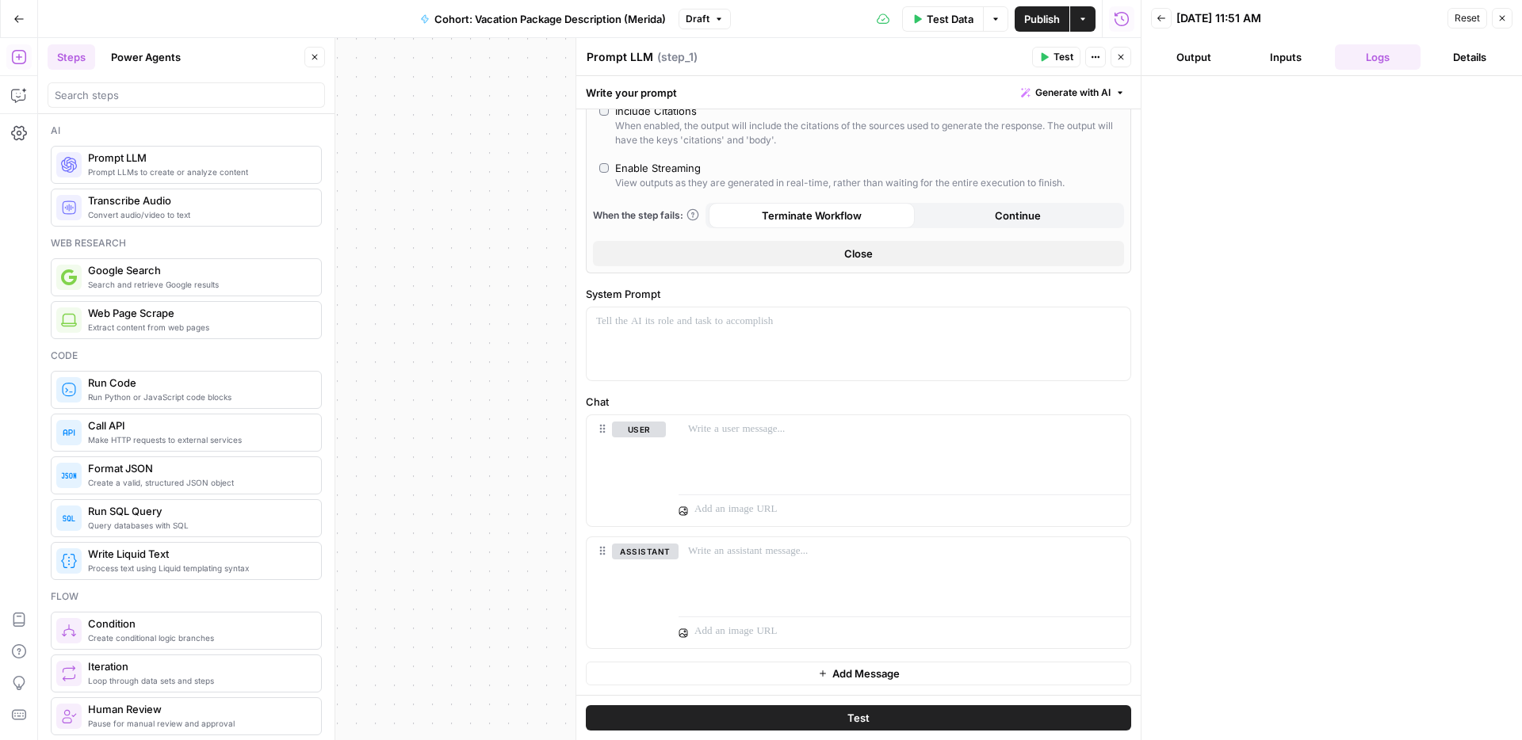
click at [939, 258] on button "Close" at bounding box center [858, 253] width 531 height 25
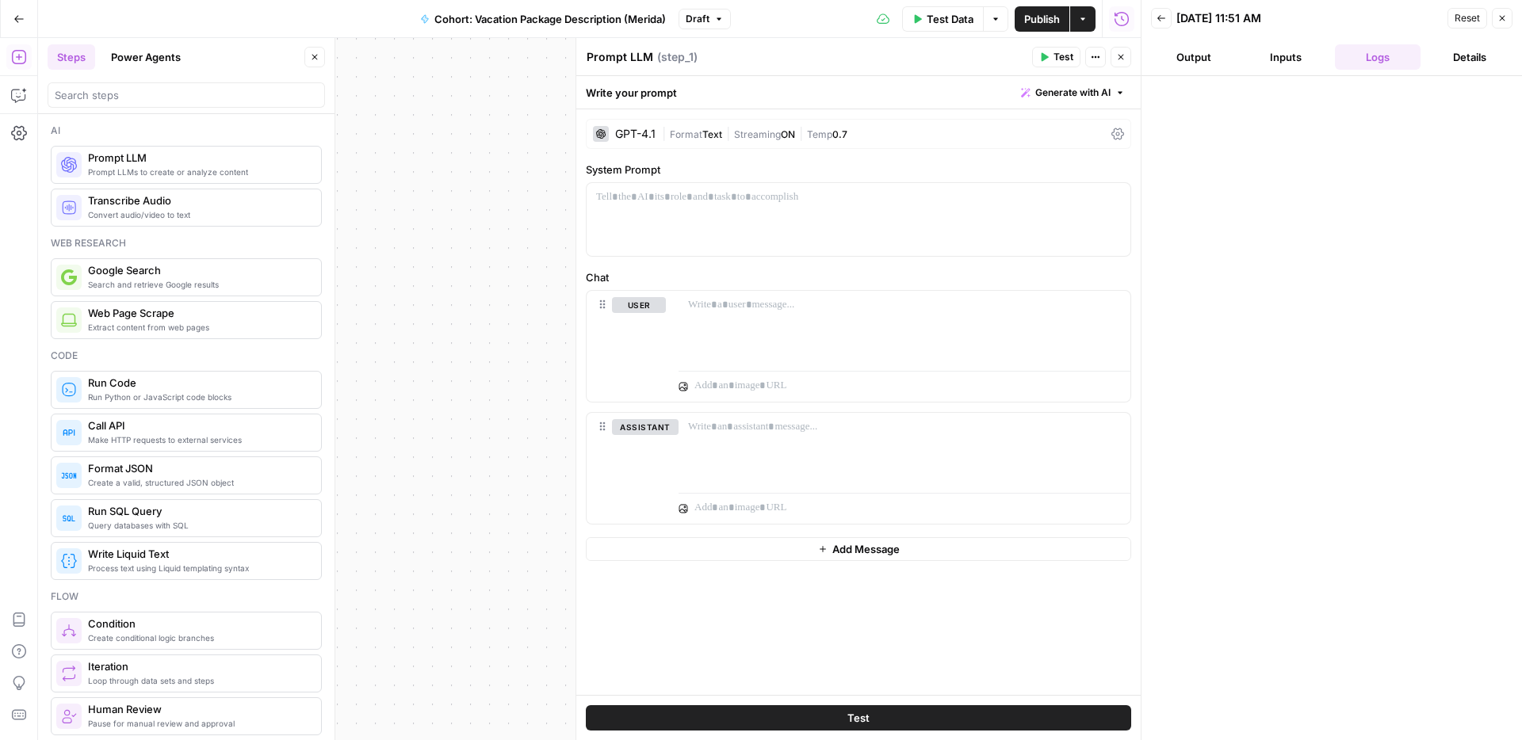
click at [1117, 135] on icon at bounding box center [1117, 134] width 13 height 12
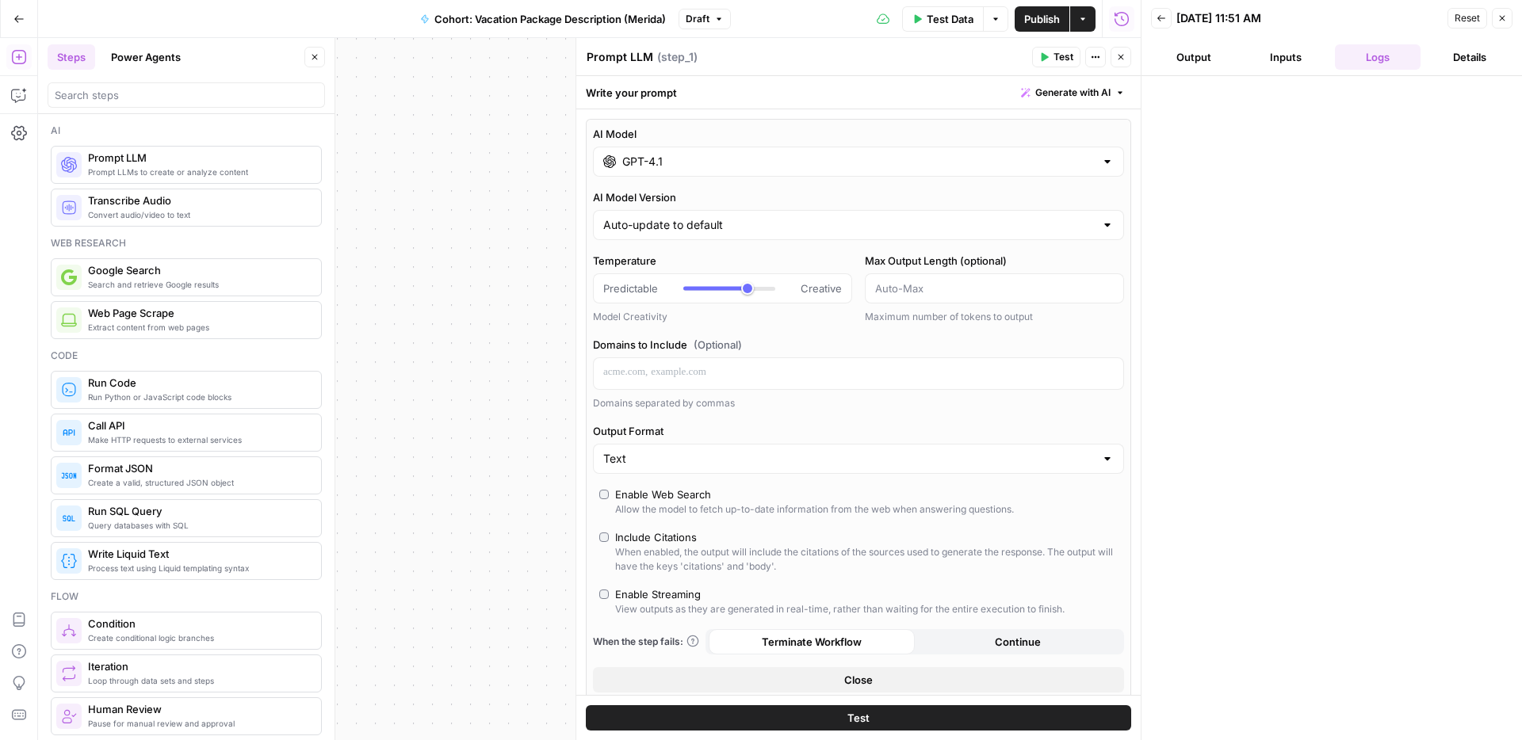
click at [1101, 164] on div at bounding box center [1107, 162] width 13 height 16
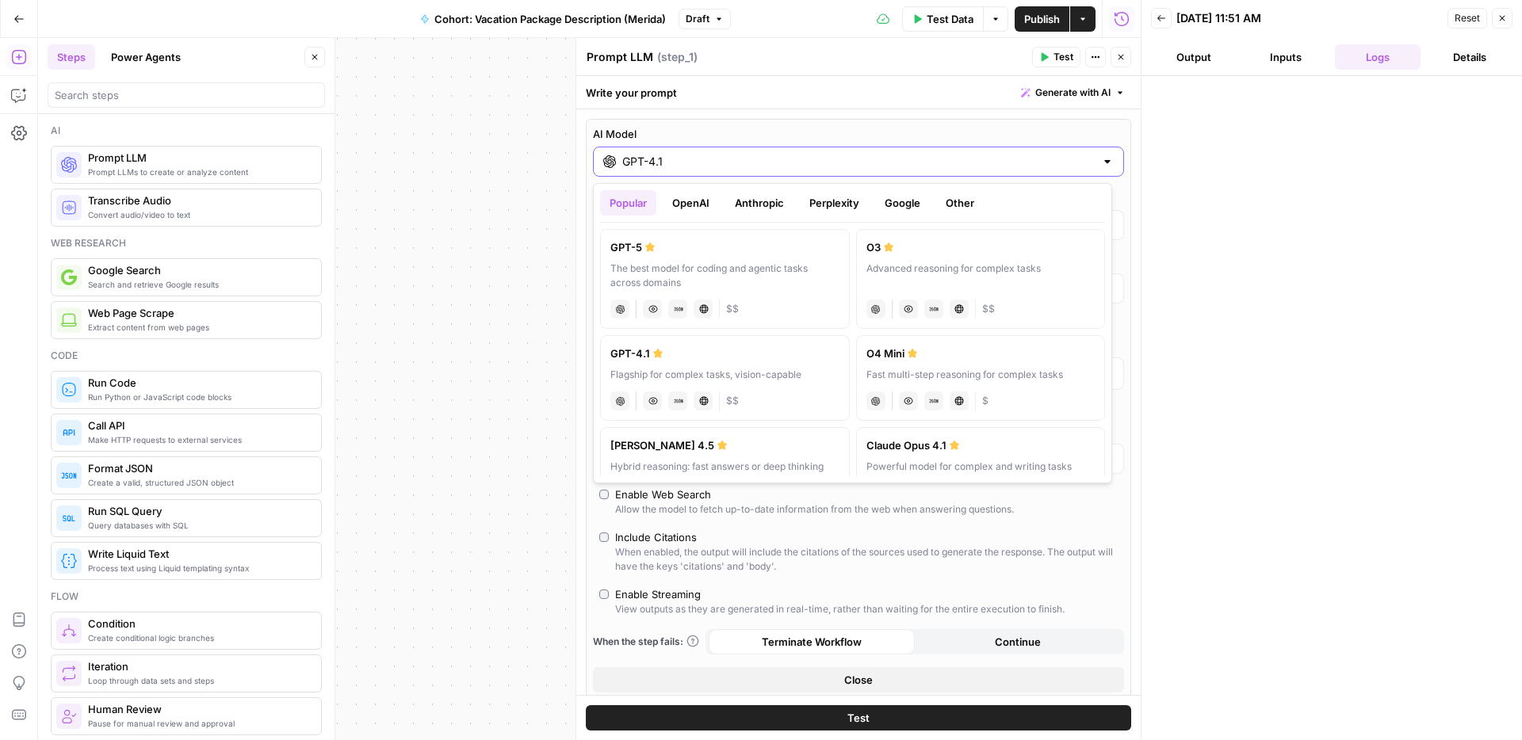
click at [1075, 160] on input "GPT-4.1" at bounding box center [858, 162] width 472 height 16
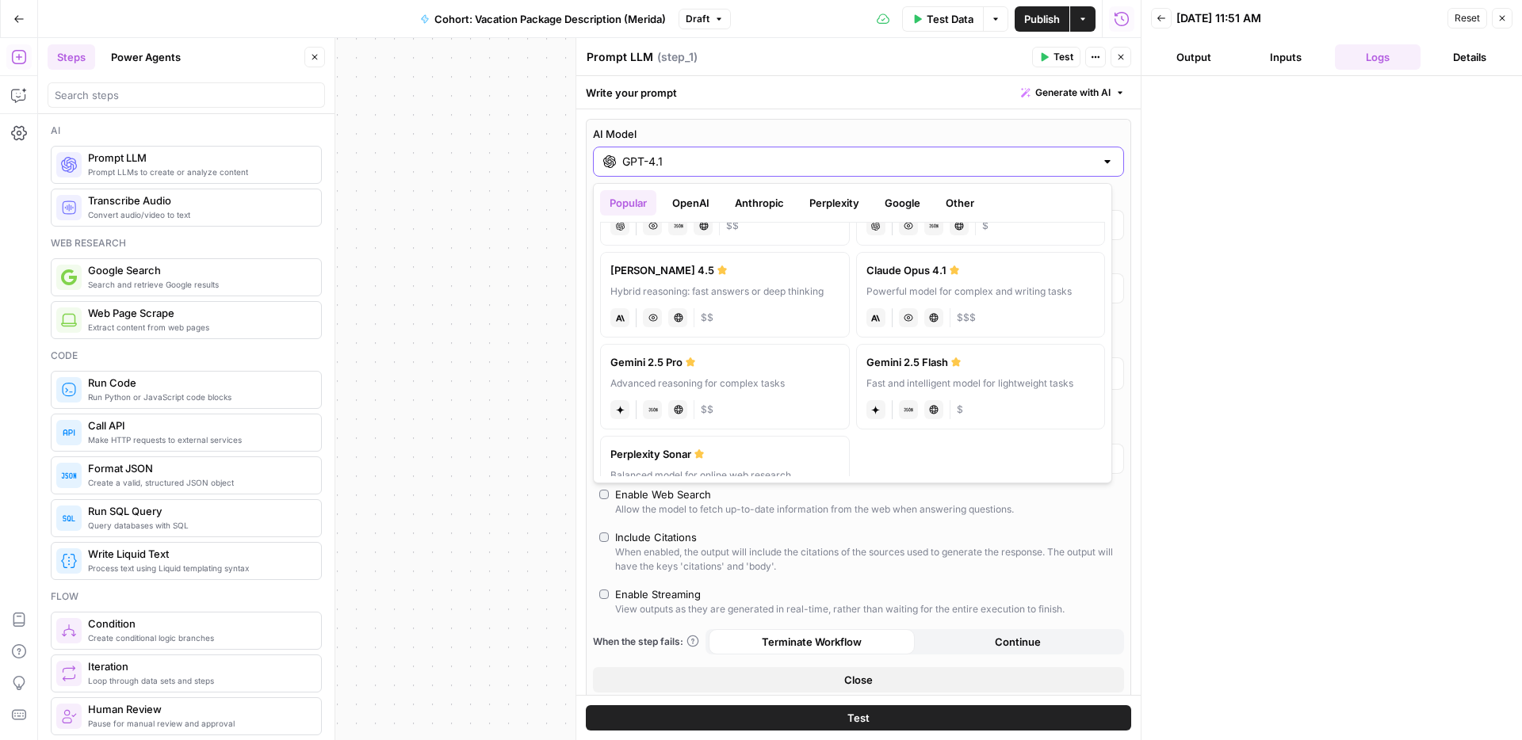
scroll to position [180, 0]
click at [739, 357] on div "Gemini 2.5 Pro" at bounding box center [724, 357] width 229 height 16
type input "Gemini 2.5 Pro"
